Goal: Navigation & Orientation: Find specific page/section

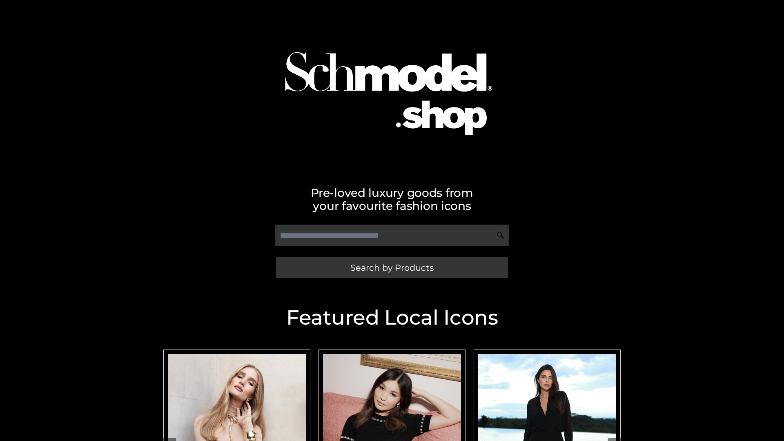
click at [392, 267] on span "Search by Products" at bounding box center [391, 267] width 83 height 9
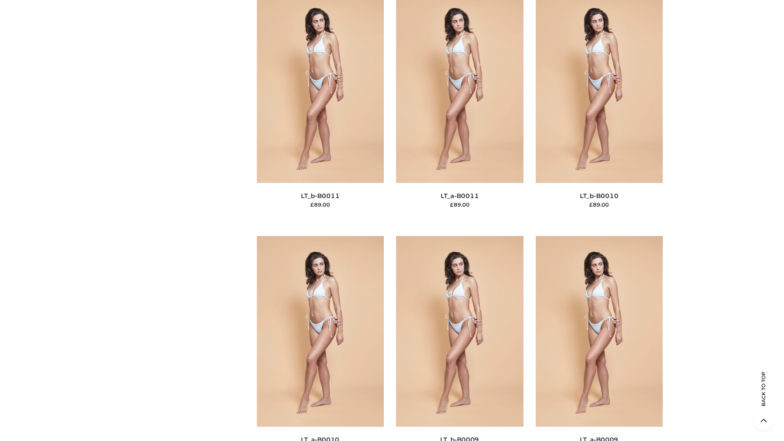
scroll to position [3668, 0]
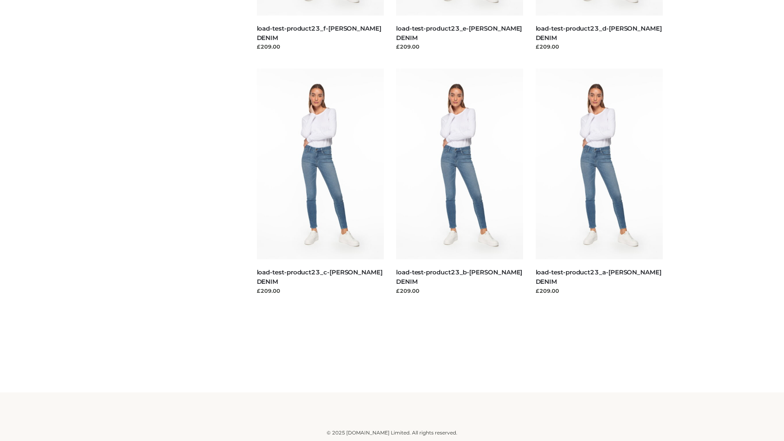
scroll to position [716, 0]
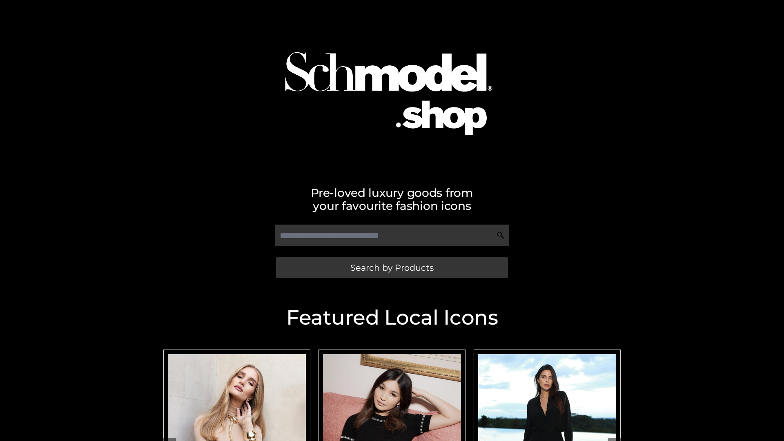
click at [392, 267] on span "Search by Products" at bounding box center [391, 267] width 83 height 9
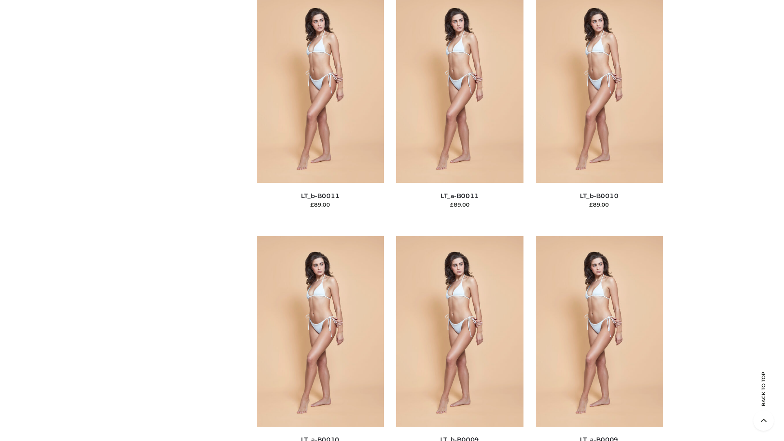
scroll to position [3668, 0]
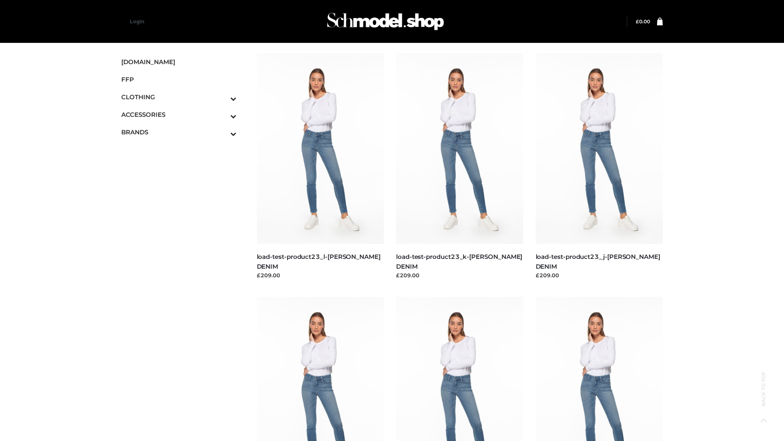
scroll to position [716, 0]
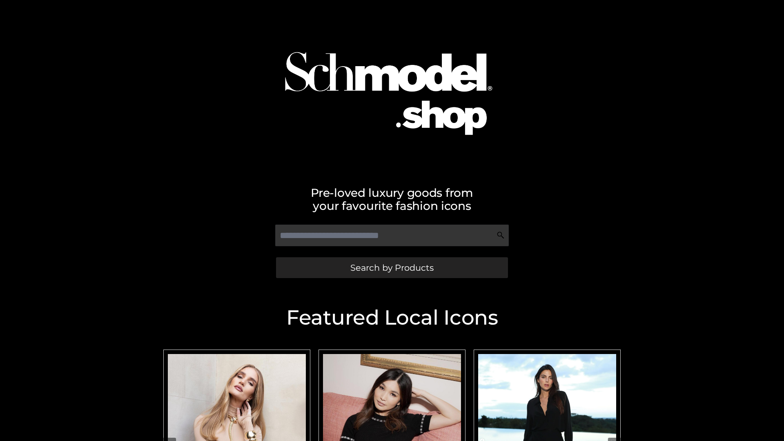
click at [392, 267] on span "Search by Products" at bounding box center [391, 267] width 83 height 9
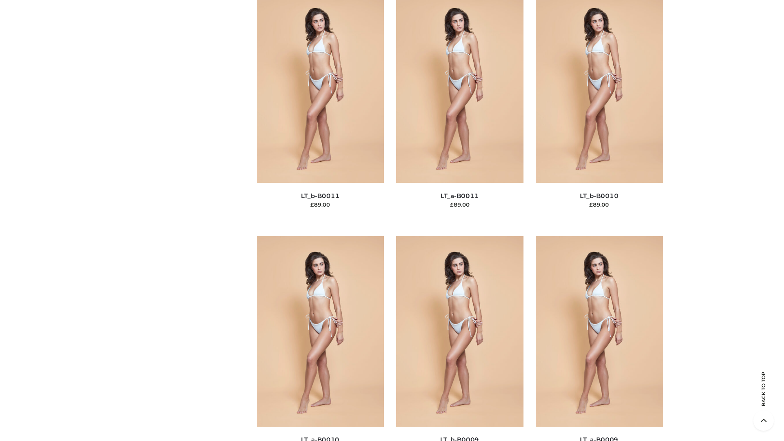
scroll to position [3668, 0]
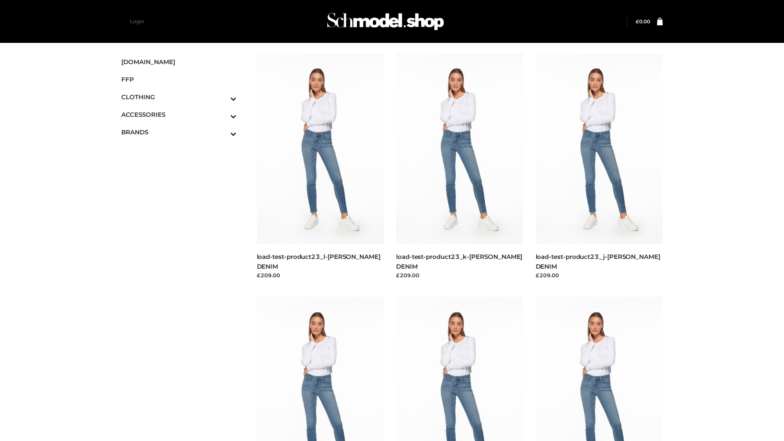
scroll to position [716, 0]
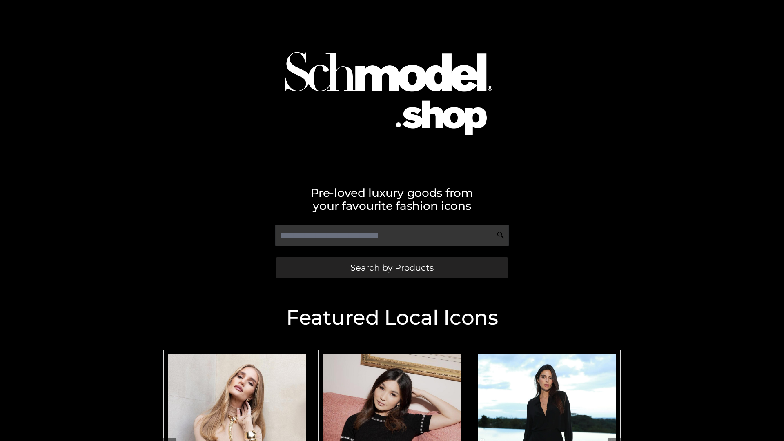
click at [392, 267] on span "Search by Products" at bounding box center [391, 267] width 83 height 9
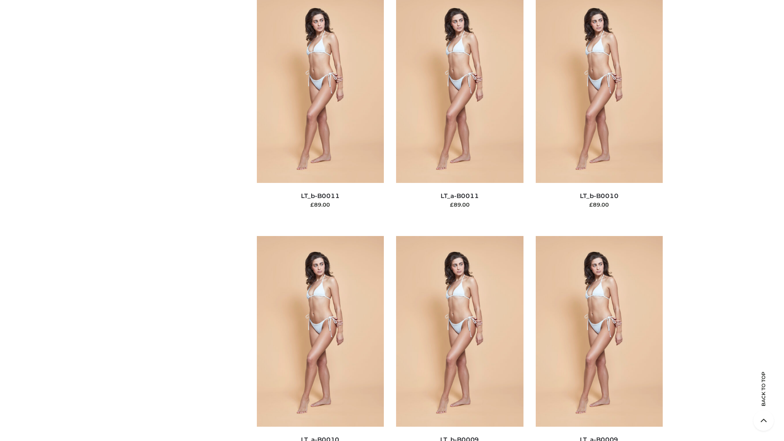
scroll to position [3668, 0]
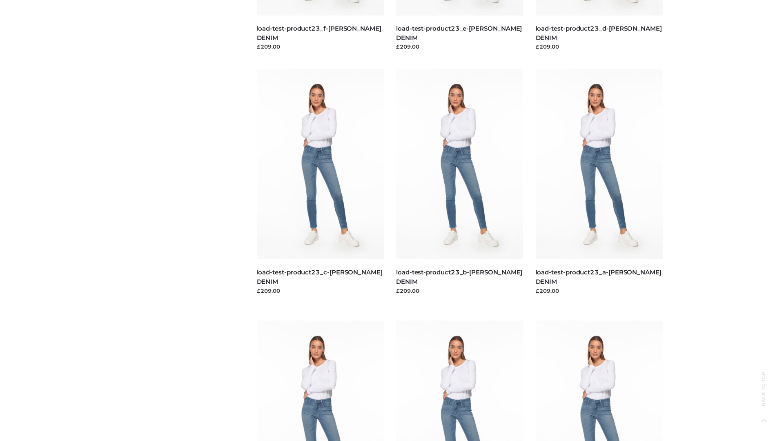
scroll to position [716, 0]
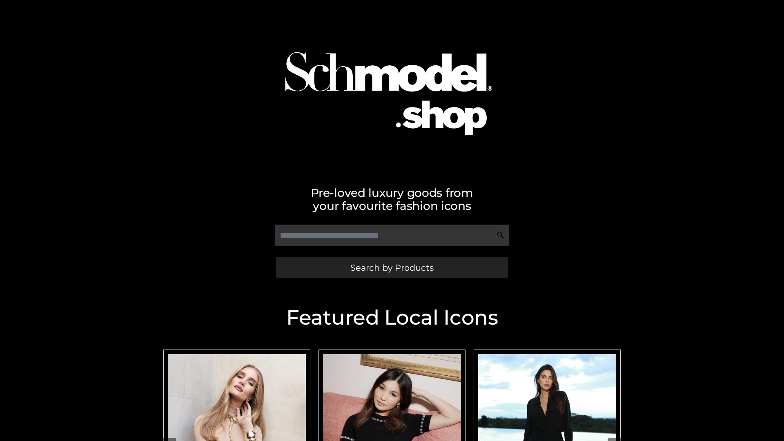
click at [392, 267] on span "Search by Products" at bounding box center [391, 267] width 83 height 9
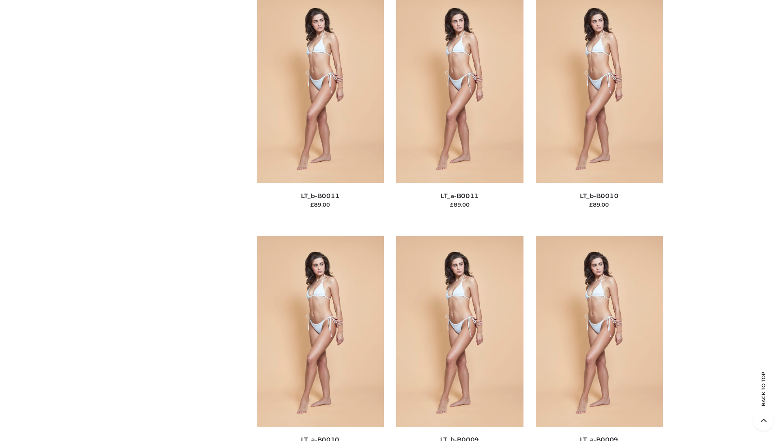
scroll to position [3668, 0]
